Goal: Navigation & Orientation: Find specific page/section

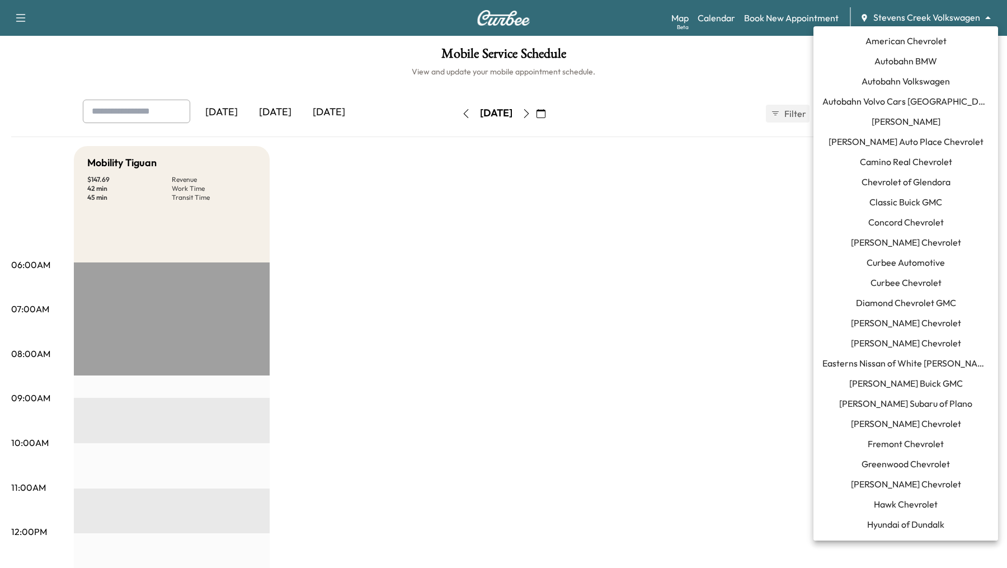
click at [928, 21] on body "Support Log Out Map Beta Calendar Book New Appointment Stevens Creek Volkswagen…" at bounding box center [503, 284] width 1007 height 568
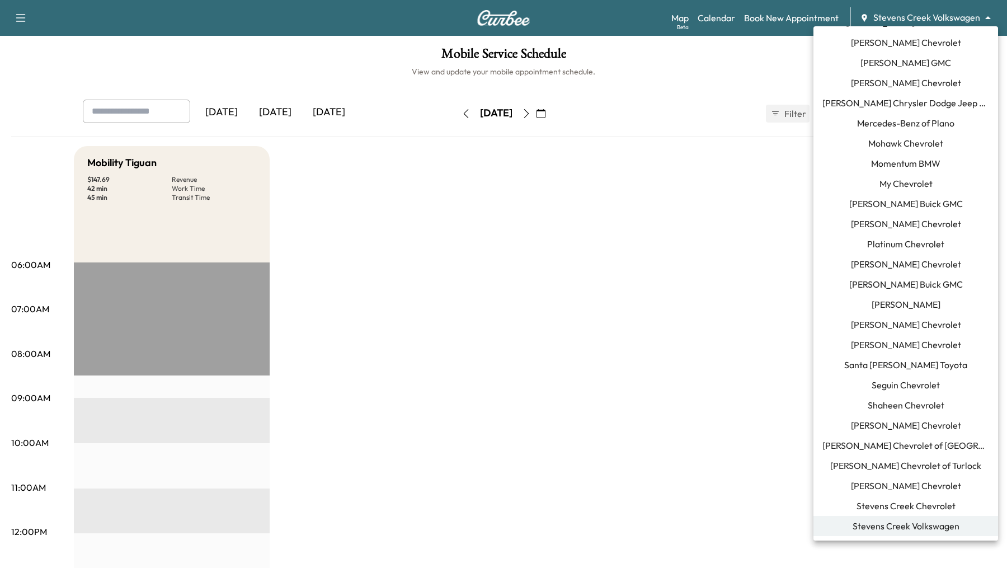
scroll to position [664, 0]
click at [923, 401] on span "Shaheen Chevrolet" at bounding box center [906, 403] width 77 height 13
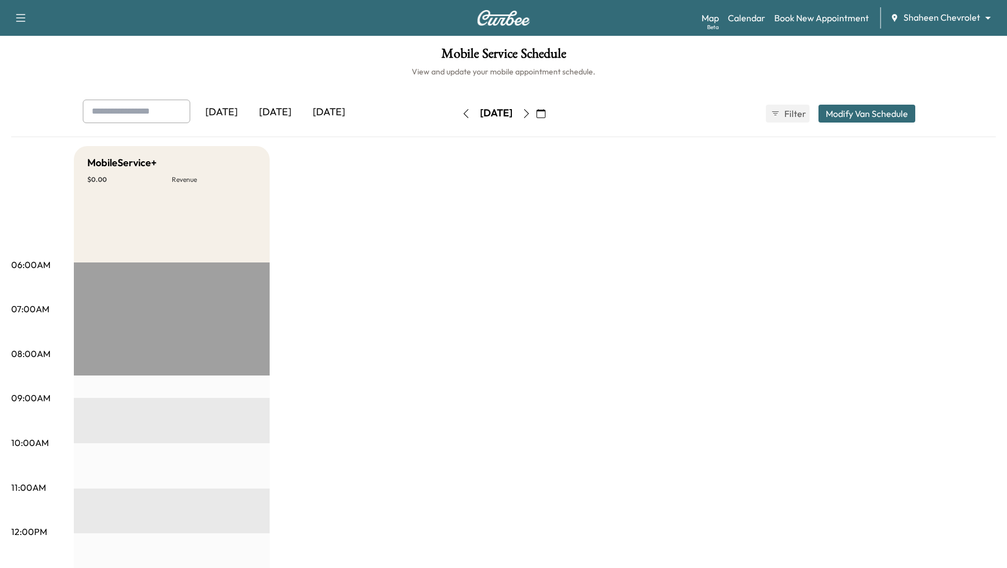
click at [531, 115] on icon "button" at bounding box center [526, 113] width 9 height 9
click at [531, 116] on icon "button" at bounding box center [526, 113] width 9 height 9
click at [531, 112] on icon "button" at bounding box center [526, 113] width 9 height 9
click at [531, 114] on icon "button" at bounding box center [526, 113] width 9 height 9
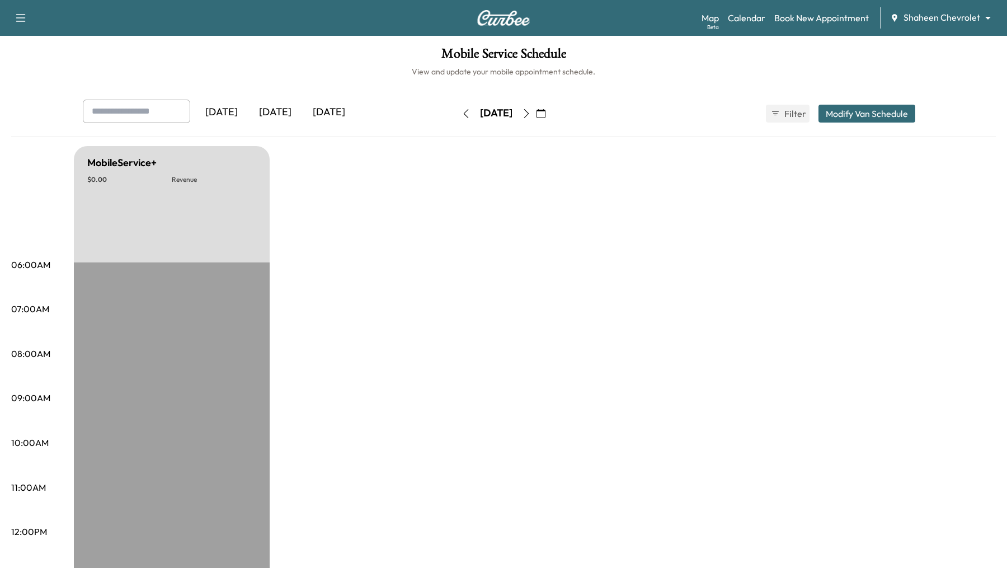
click at [531, 112] on icon "button" at bounding box center [526, 113] width 9 height 9
click at [551, 112] on button "button" at bounding box center [541, 114] width 19 height 18
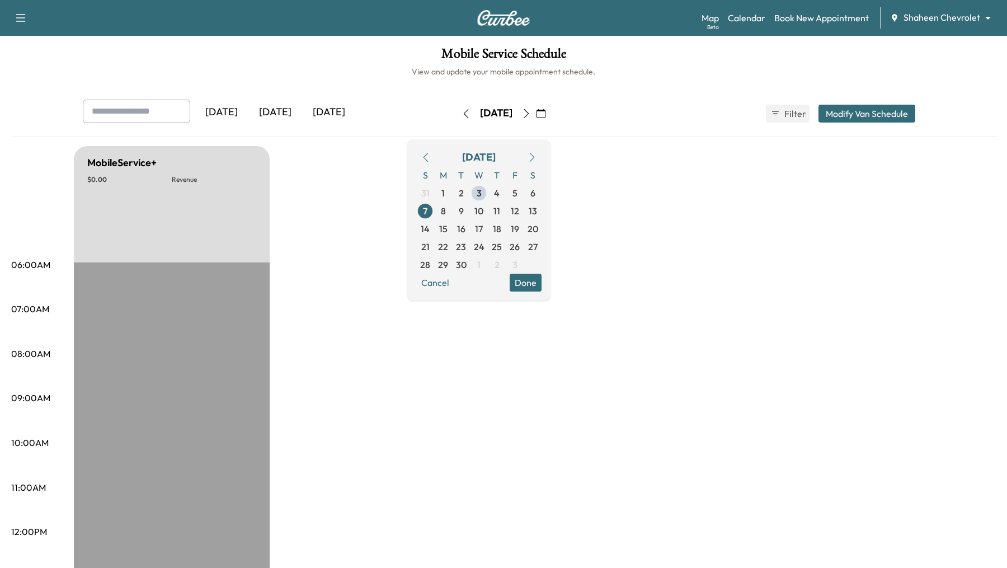
click at [531, 114] on icon "button" at bounding box center [526, 113] width 9 height 9
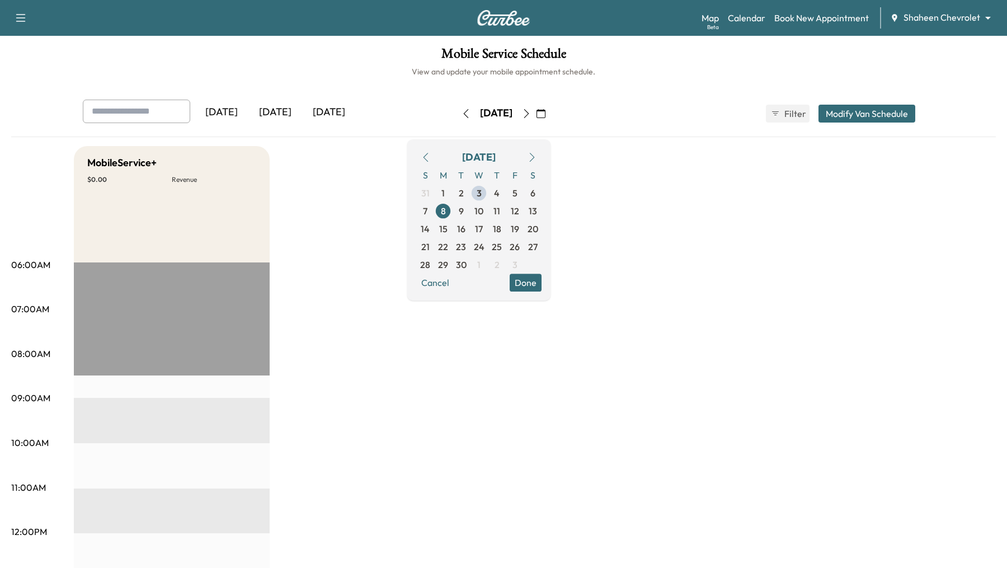
click at [531, 114] on icon "button" at bounding box center [526, 113] width 9 height 9
click at [429, 392] on div "MobileService+ $ 0.00 Revenue 2 hr Work Time 56 min Transit Time Travel [PERSON…" at bounding box center [535, 566] width 922 height 840
click at [542, 287] on button "Done" at bounding box center [526, 283] width 32 height 18
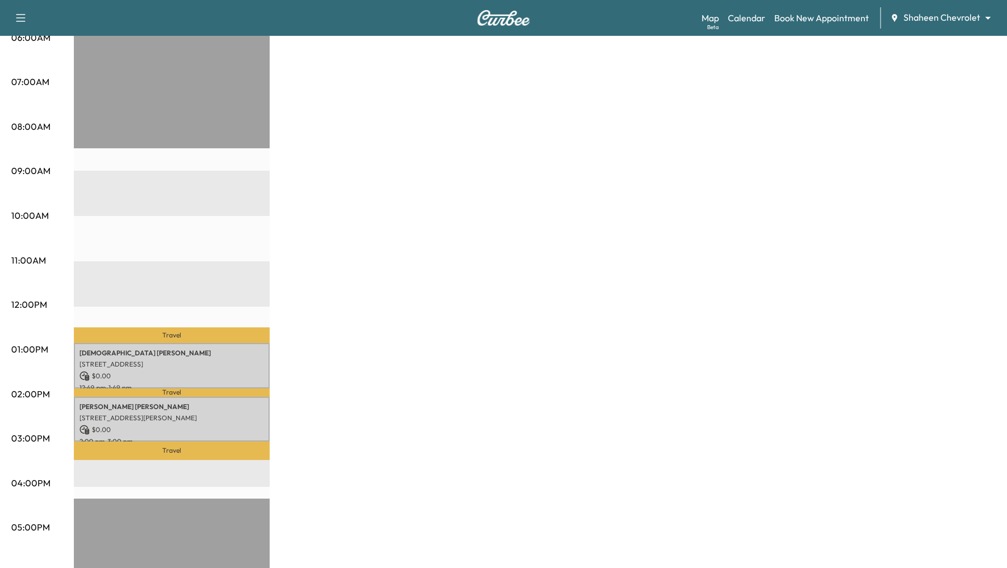
scroll to position [229, 0]
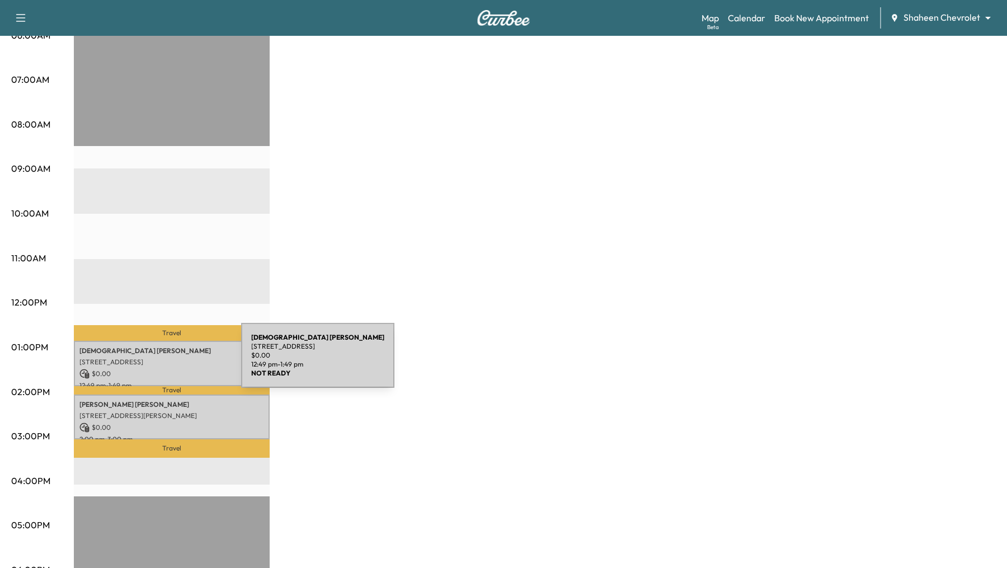
click at [157, 362] on p "[STREET_ADDRESS]" at bounding box center [171, 362] width 185 height 9
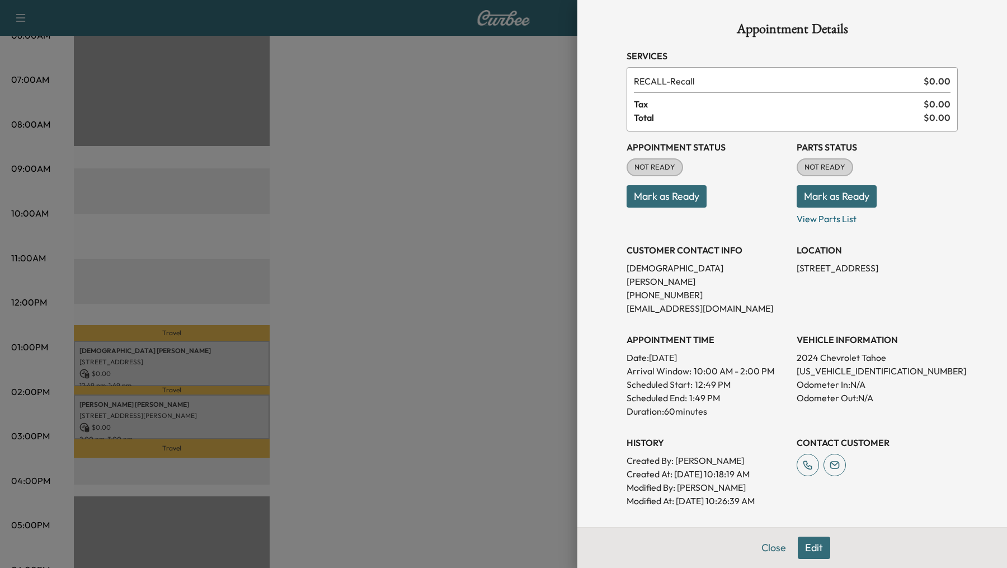
click at [157, 362] on div at bounding box center [503, 284] width 1007 height 568
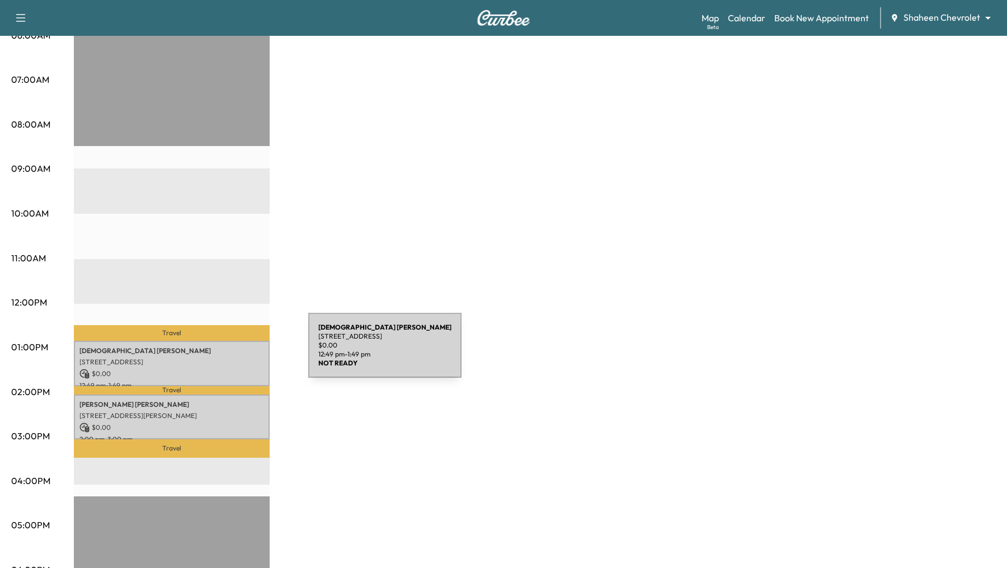
click at [224, 352] on p "[PERSON_NAME]" at bounding box center [171, 350] width 185 height 9
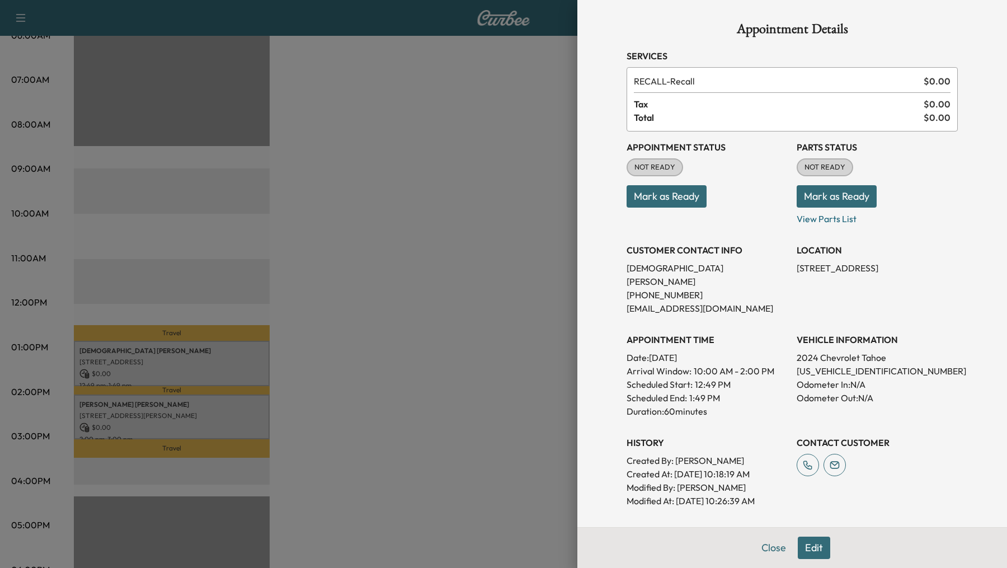
scroll to position [120, 0]
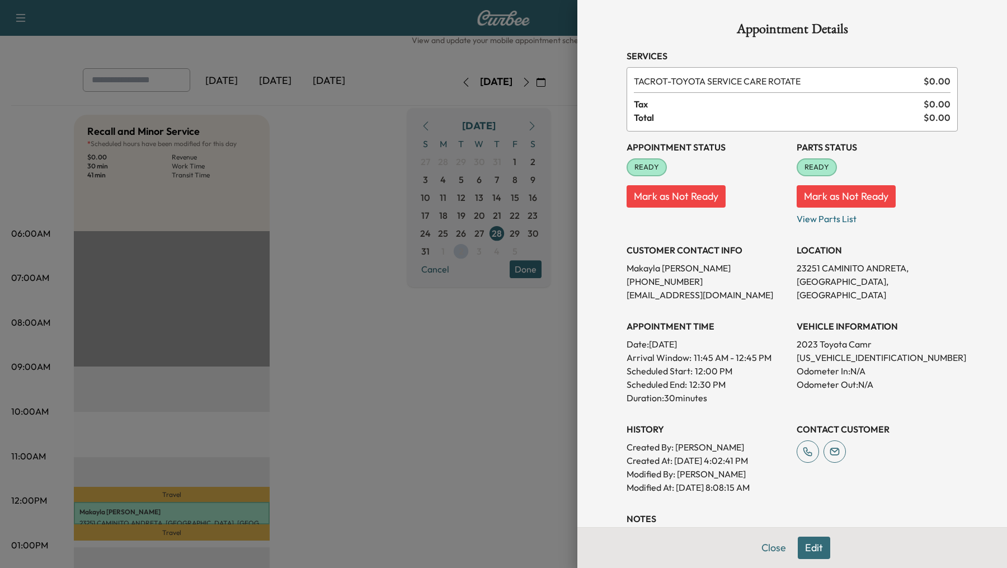
scroll to position [129, 0]
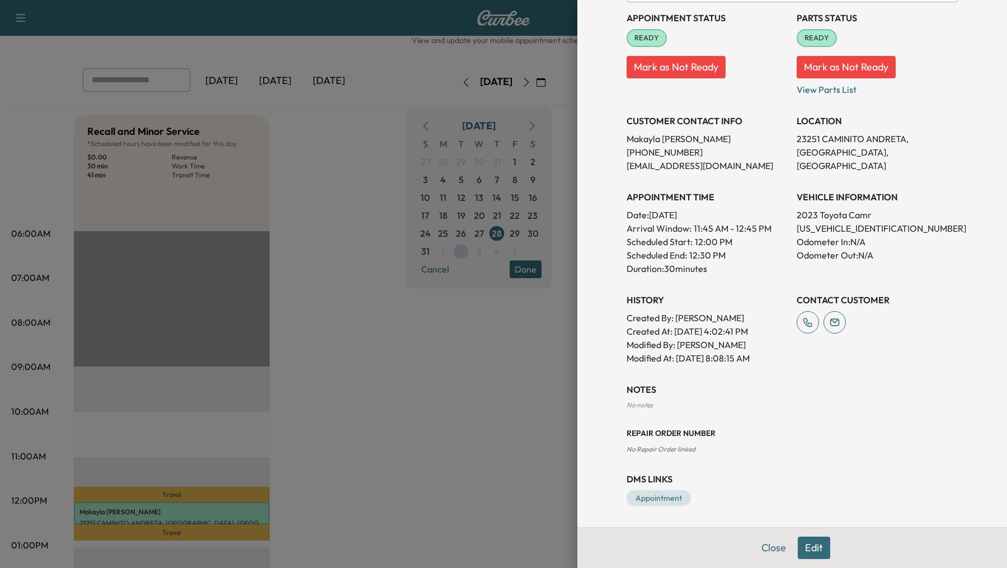
click at [436, 324] on div at bounding box center [503, 284] width 1007 height 568
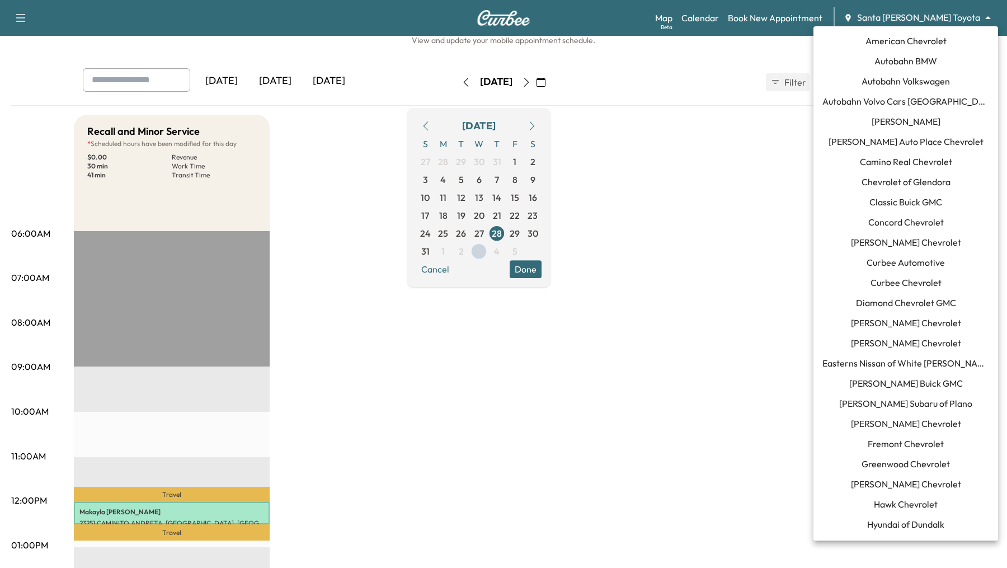
click at [987, 17] on body "Support Log Out Map Beta Calendar Book New Appointment Santa Margarita Toyota *…" at bounding box center [503, 253] width 1007 height 568
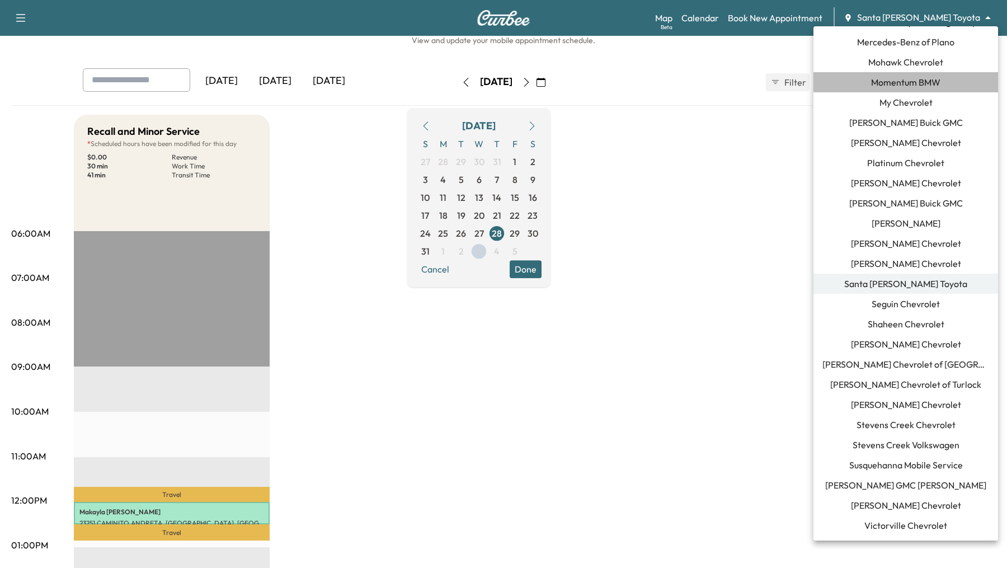
click at [957, 82] on li "Momentum BMW" at bounding box center [906, 82] width 185 height 20
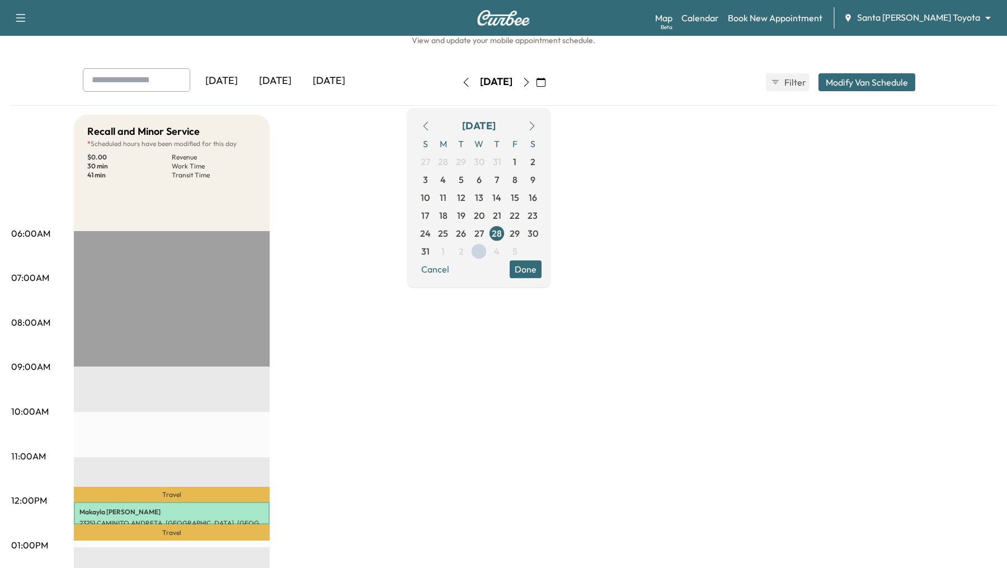
scroll to position [0, 0]
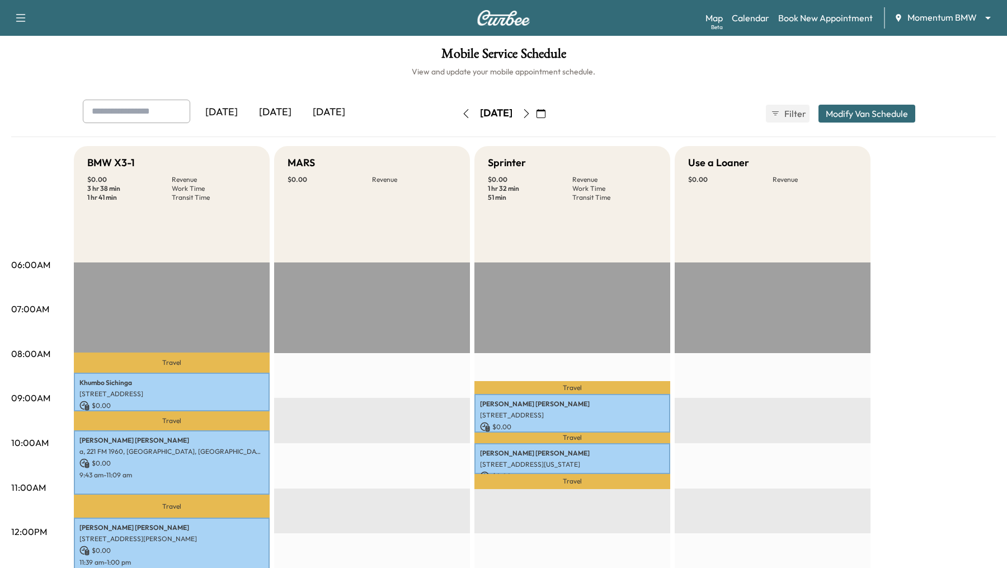
click at [278, 110] on div "[DATE]" at bounding box center [276, 113] width 54 height 26
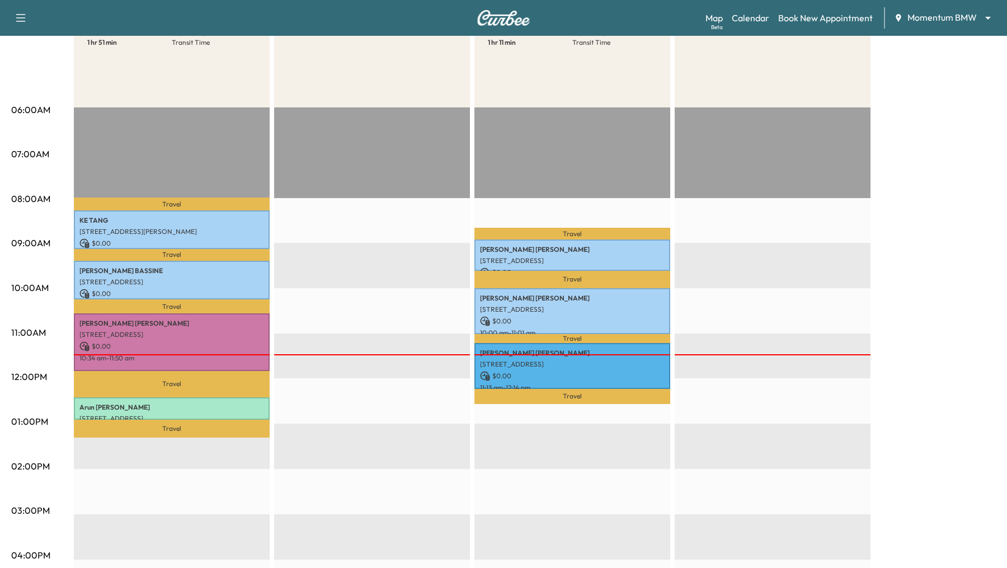
scroll to position [156, 0]
click at [721, 17] on link "Map Beta" at bounding box center [714, 17] width 17 height 13
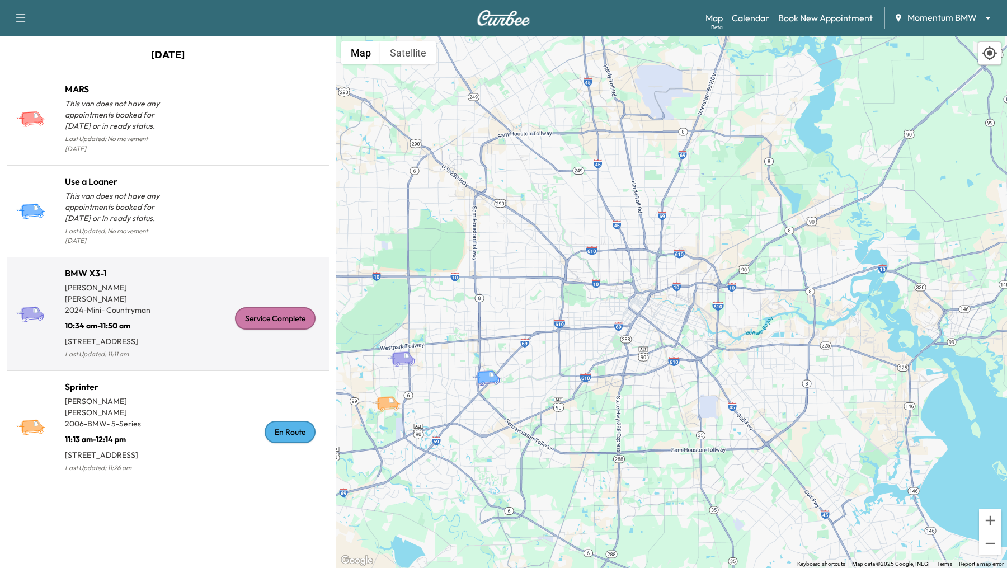
click at [176, 275] on div "Service Complete" at bounding box center [246, 318] width 157 height 86
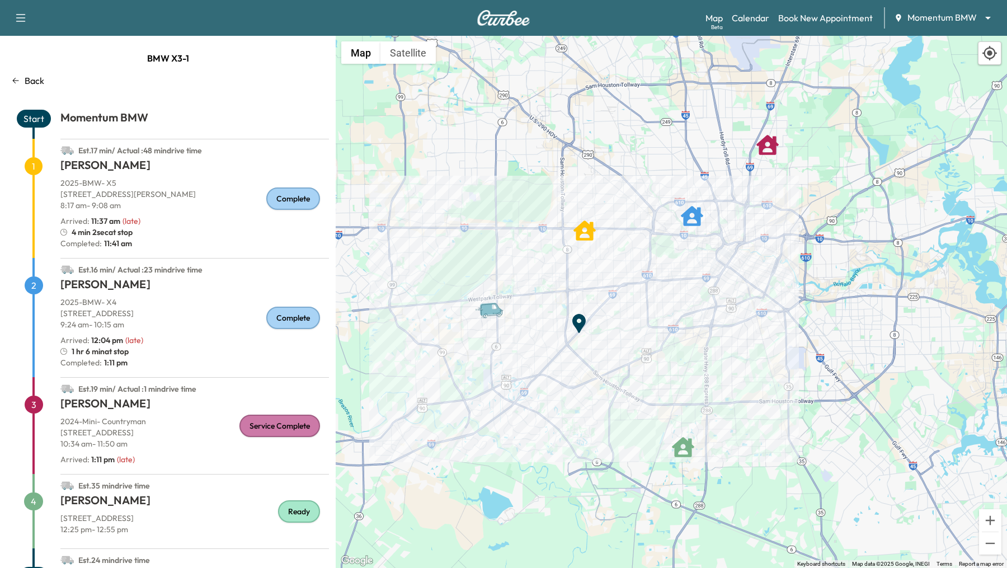
click at [13, 78] on icon at bounding box center [15, 80] width 9 height 9
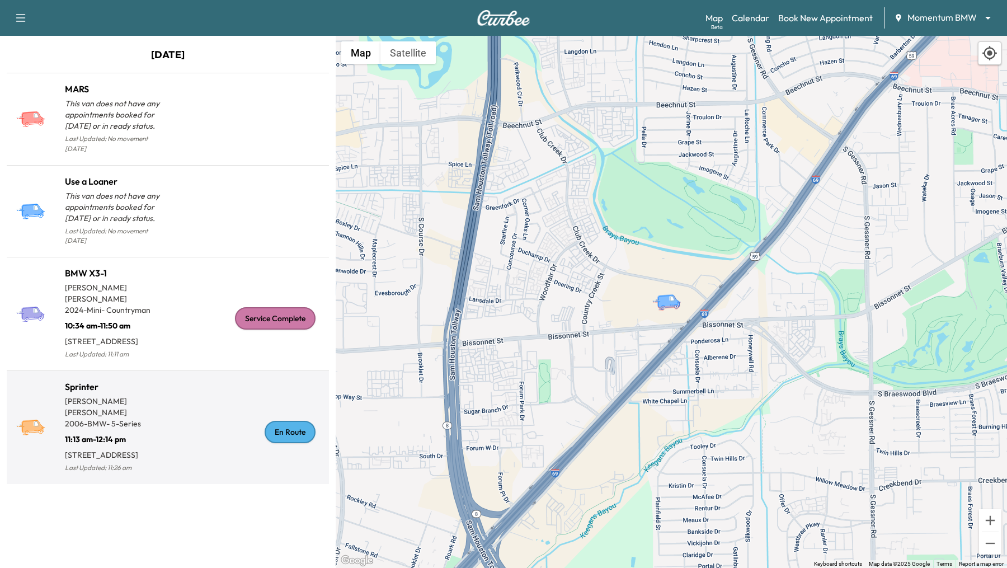
click at [209, 431] on div "En Route" at bounding box center [246, 432] width 157 height 86
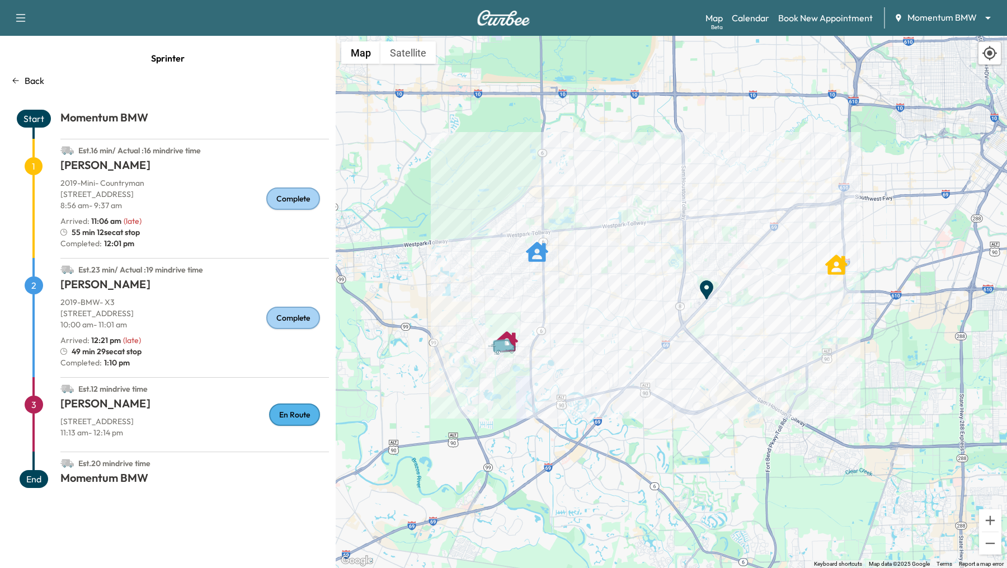
click at [14, 75] on div "Back" at bounding box center [168, 80] width 322 height 13
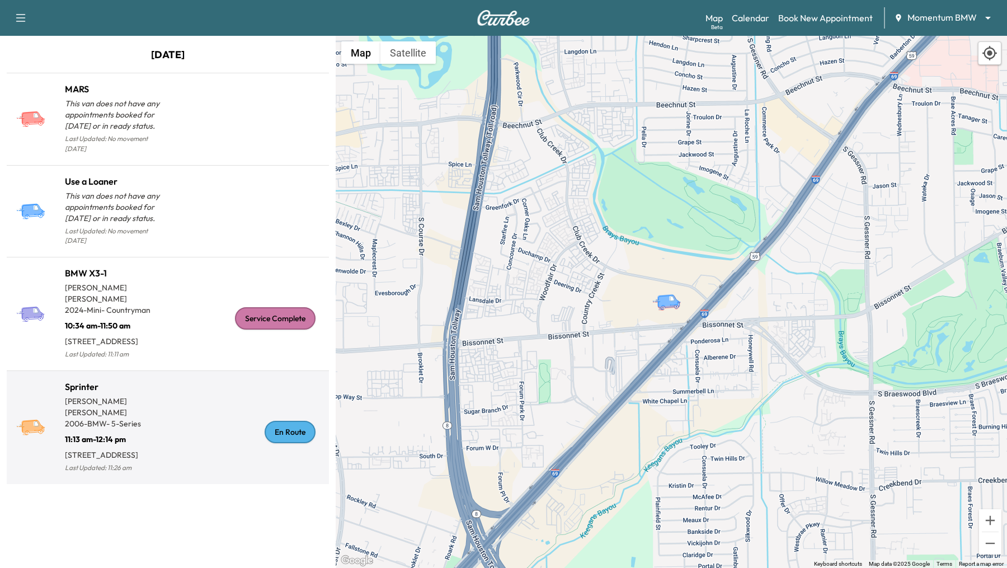
click at [142, 429] on p "11:13 am - 12:14 pm" at bounding box center [116, 437] width 103 height 16
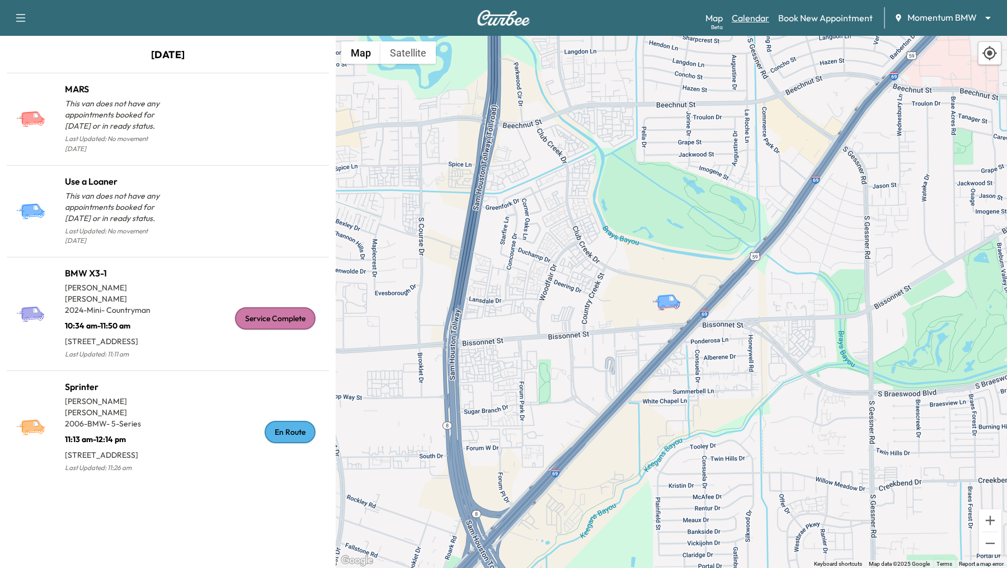
click at [748, 16] on link "Calendar" at bounding box center [751, 17] width 38 height 13
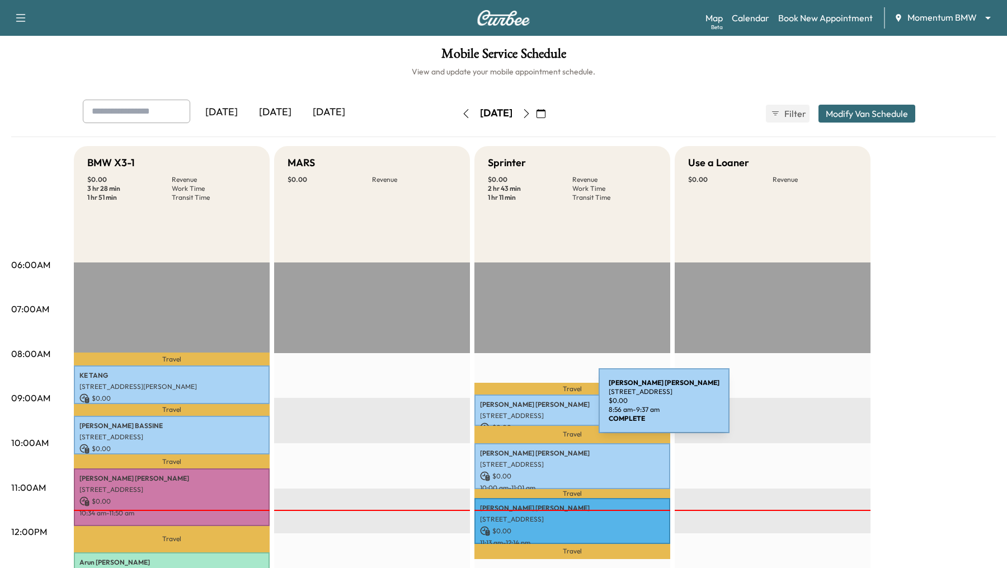
click at [515, 407] on p "PAMELA NELSON" at bounding box center [572, 404] width 185 height 9
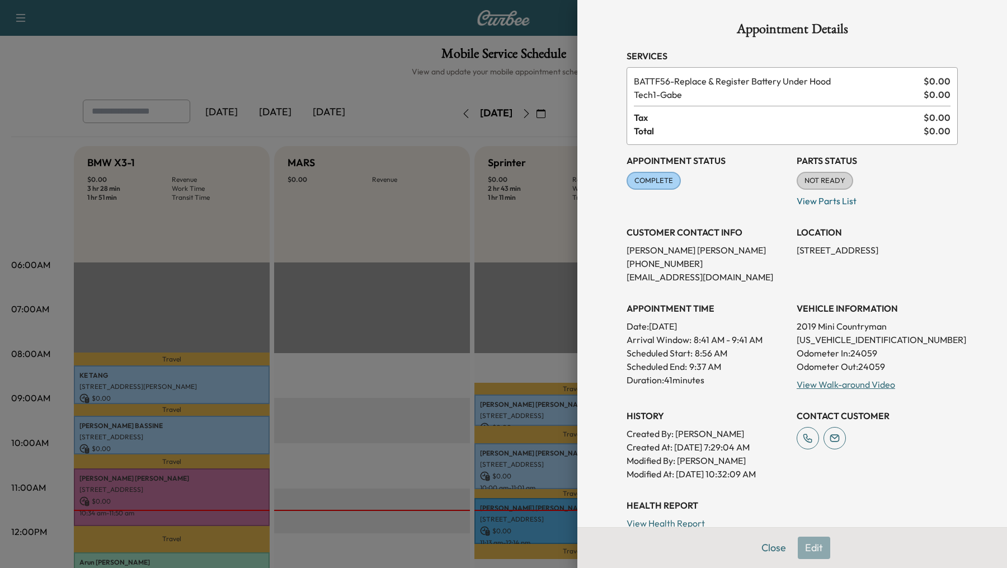
click at [517, 459] on div at bounding box center [503, 284] width 1007 height 568
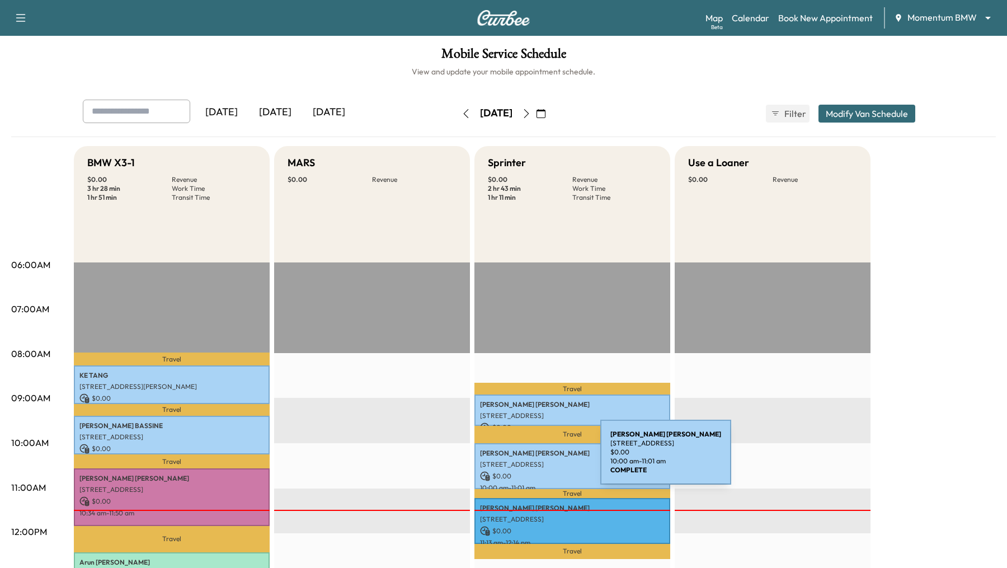
click at [517, 460] on p "14822 La Rana Dr, Houston, TX 77083, USA" at bounding box center [572, 464] width 185 height 9
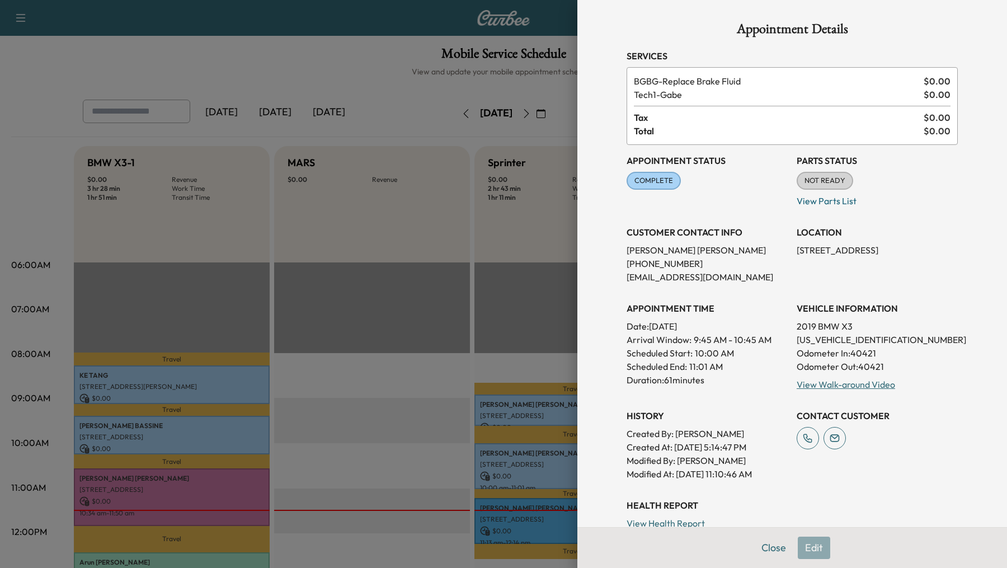
click at [521, 520] on div at bounding box center [503, 284] width 1007 height 568
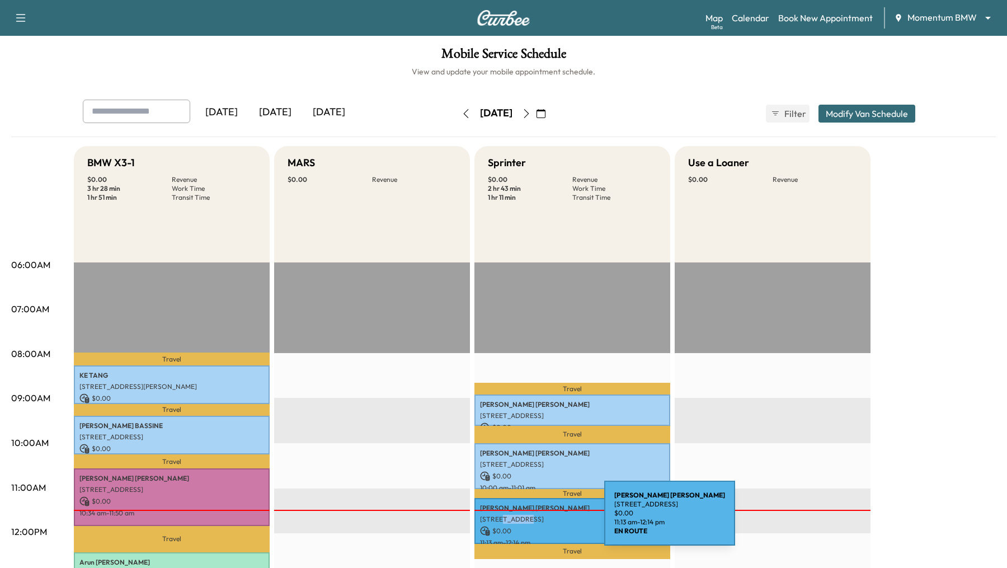
click at [521, 520] on p "16422 Concord Falls Ln, Sugar Land, TX 77498, USA" at bounding box center [572, 519] width 185 height 9
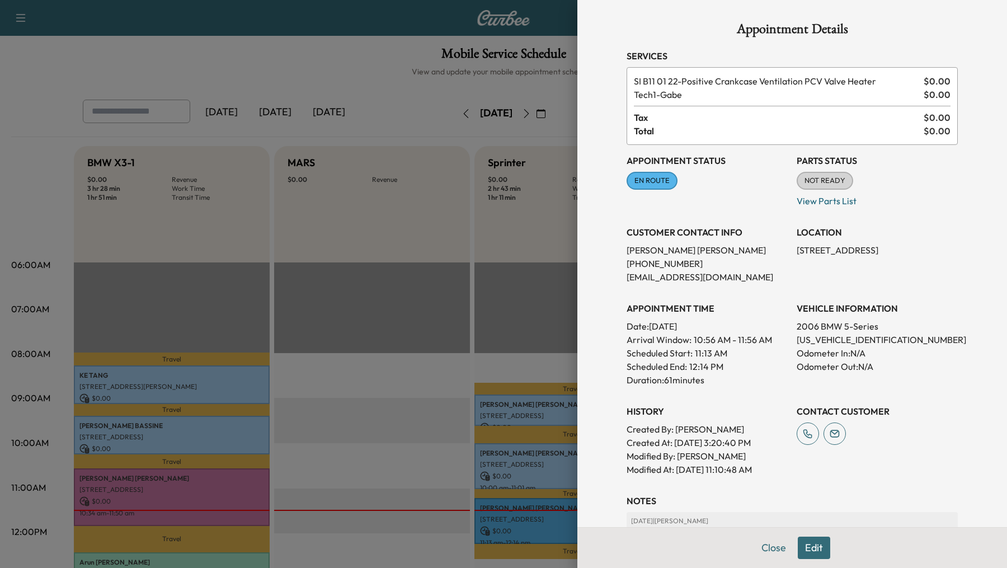
click at [198, 389] on div at bounding box center [503, 284] width 1007 height 568
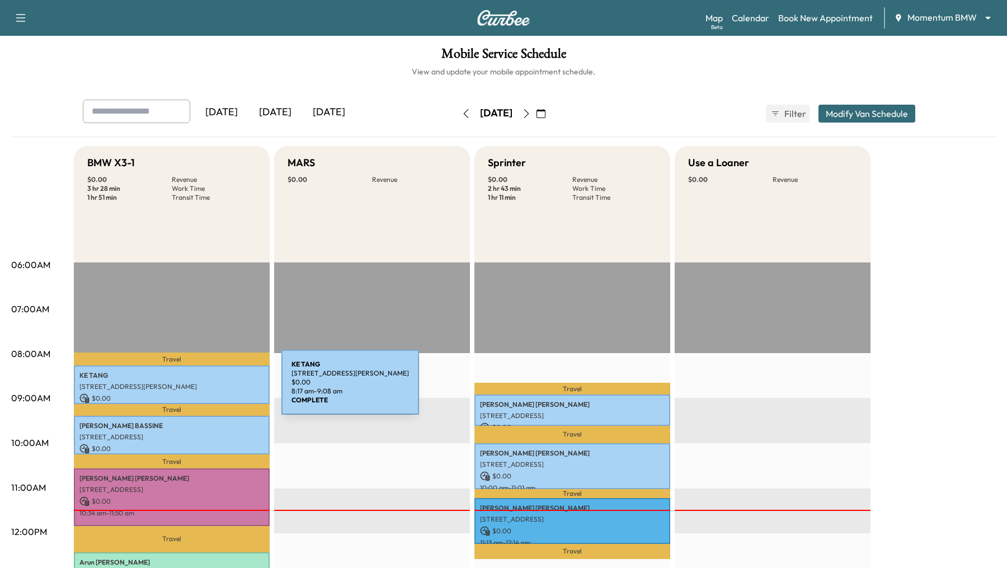
click at [198, 389] on p "11934 Kimberley Ln, Houston, TX 77024, USA" at bounding box center [171, 386] width 185 height 9
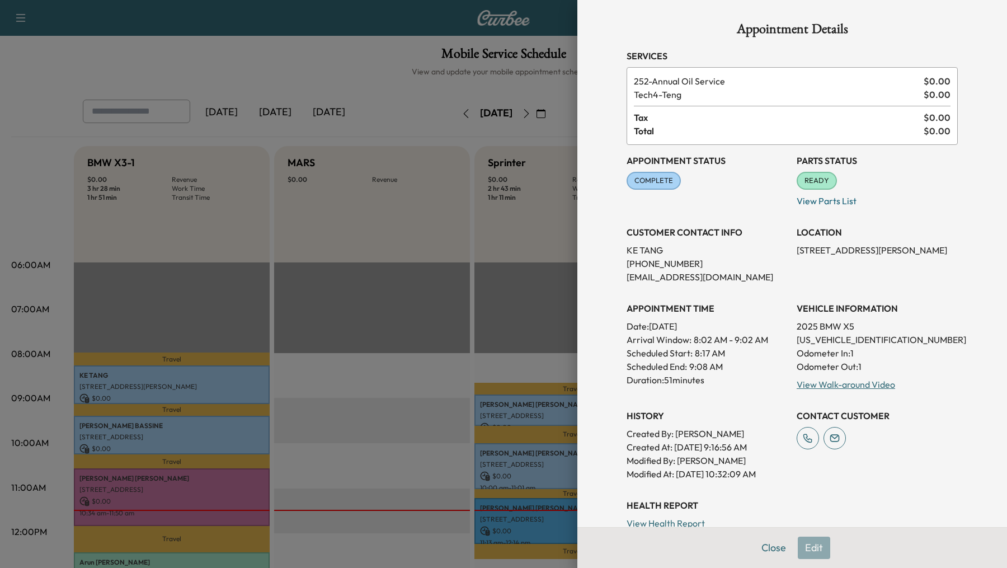
click at [181, 423] on div at bounding box center [503, 284] width 1007 height 568
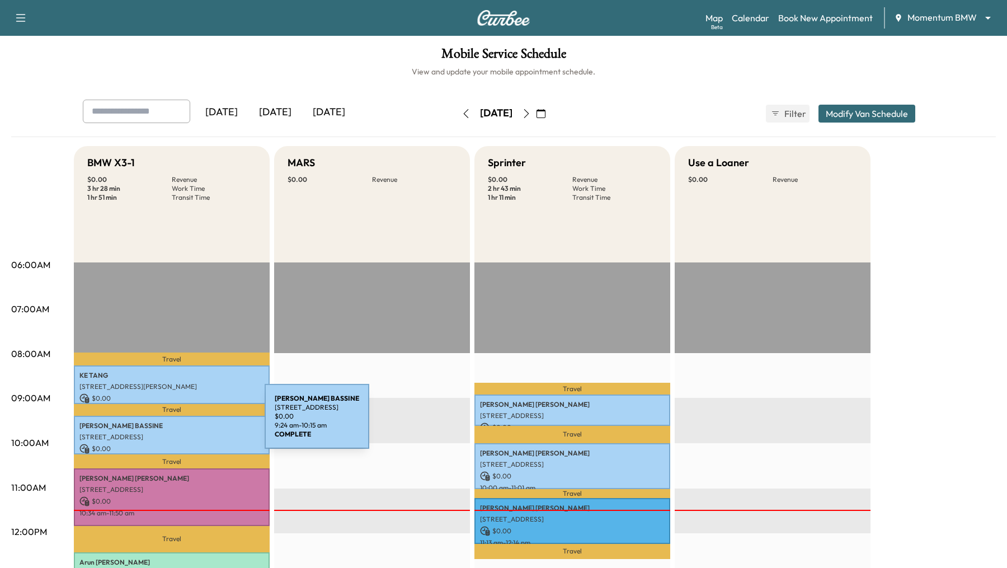
click at [181, 423] on p "STEVEN BASSINE" at bounding box center [171, 425] width 185 height 9
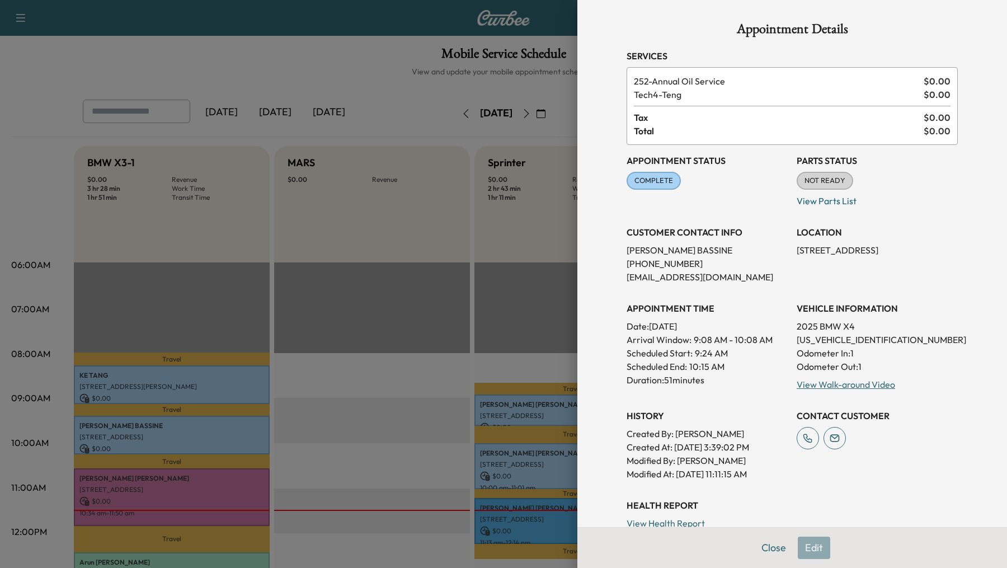
click at [177, 484] on div at bounding box center [503, 284] width 1007 height 568
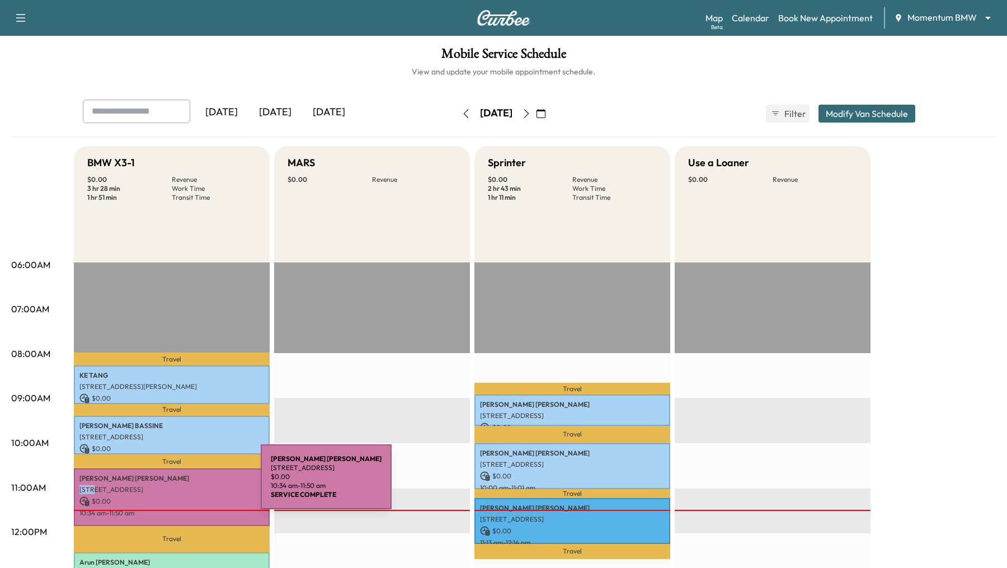
click at [177, 484] on div "ROBERT MATTHEWS 5214 Briarwick Ln, Houston, TX 77016, USA $ 0.00 10:34 am - 11:…" at bounding box center [172, 496] width 196 height 57
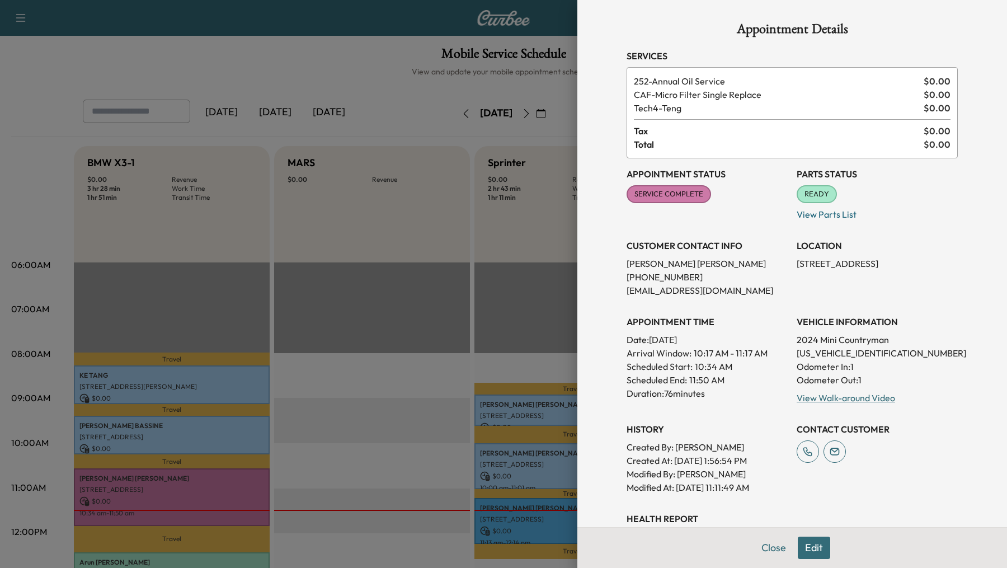
click at [134, 563] on div at bounding box center [503, 284] width 1007 height 568
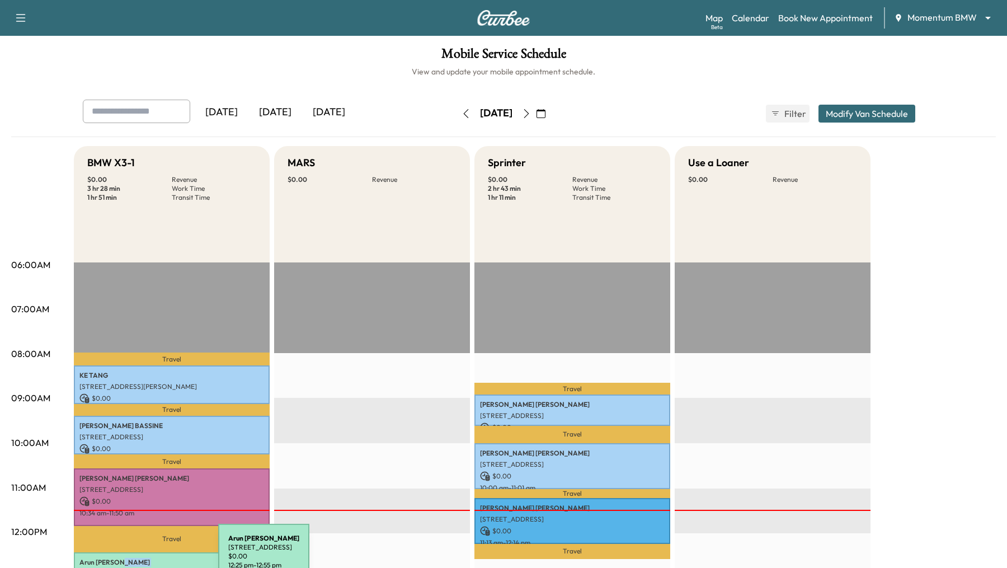
click at [134, 563] on p "Arun Andrews" at bounding box center [171, 562] width 185 height 9
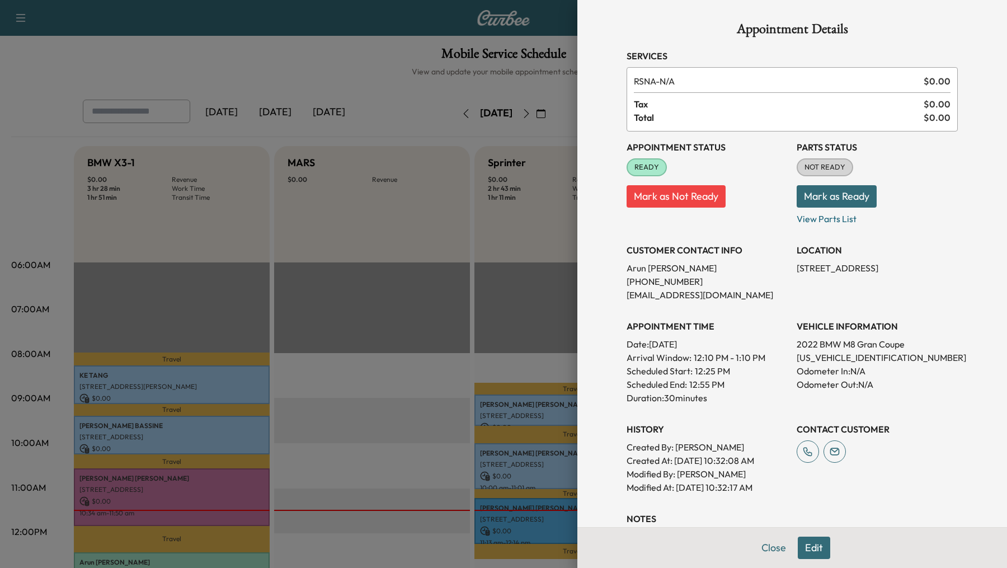
click at [340, 406] on div at bounding box center [503, 284] width 1007 height 568
